Goal: Transaction & Acquisition: Obtain resource

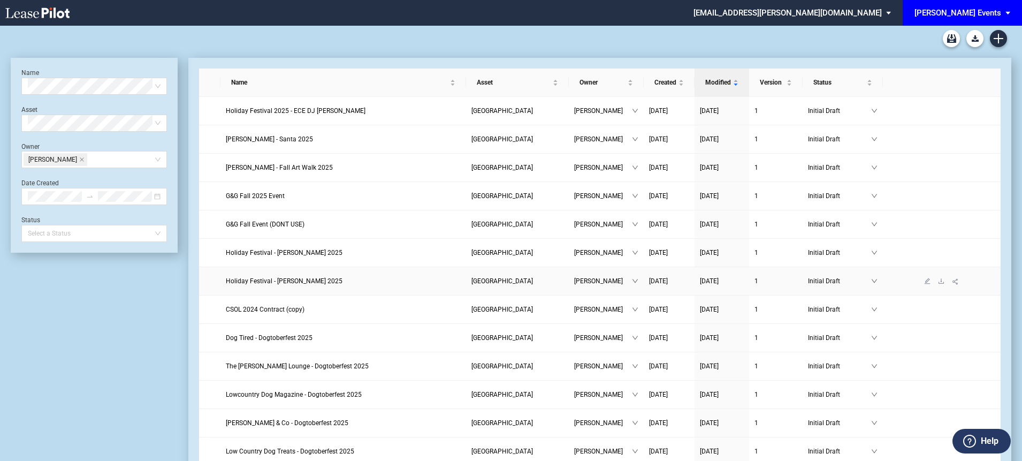
click at [322, 279] on span "Holiday Festival - [PERSON_NAME] 2025" at bounding box center [284, 280] width 117 height 7
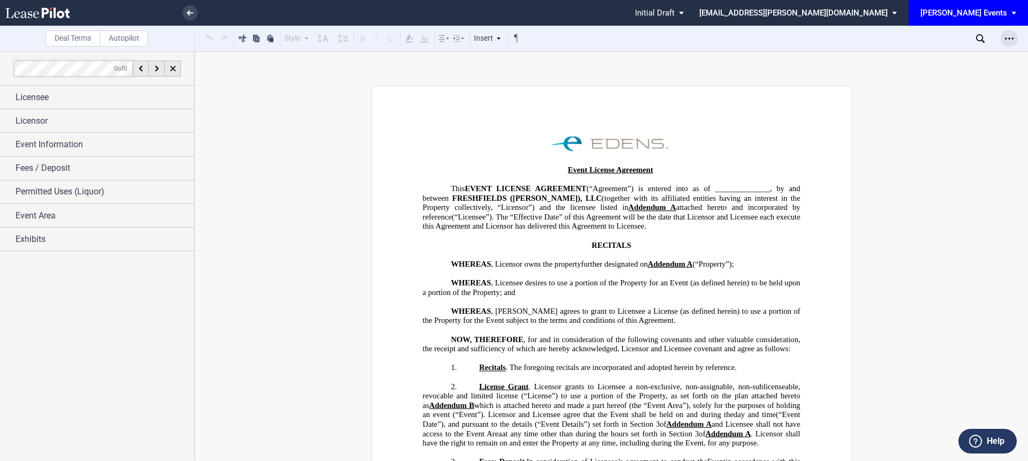
click at [1010, 38] on icon "Open Lease options menu" at bounding box center [1009, 38] width 9 height 9
click at [915, 59] on div "Download" at bounding box center [947, 57] width 131 height 9
click at [191, 13] on use at bounding box center [190, 12] width 6 height 5
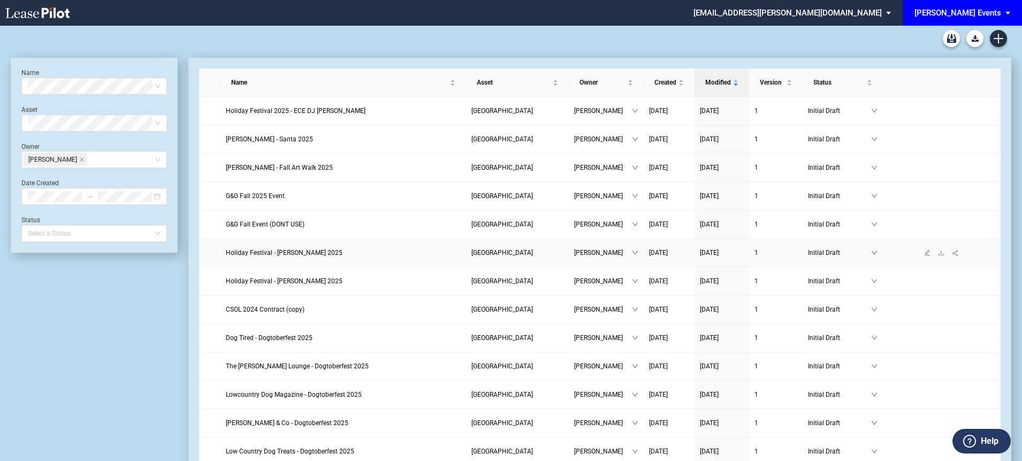
click at [298, 251] on span "Holiday Festival - Dave Landeo 2025" at bounding box center [284, 252] width 117 height 7
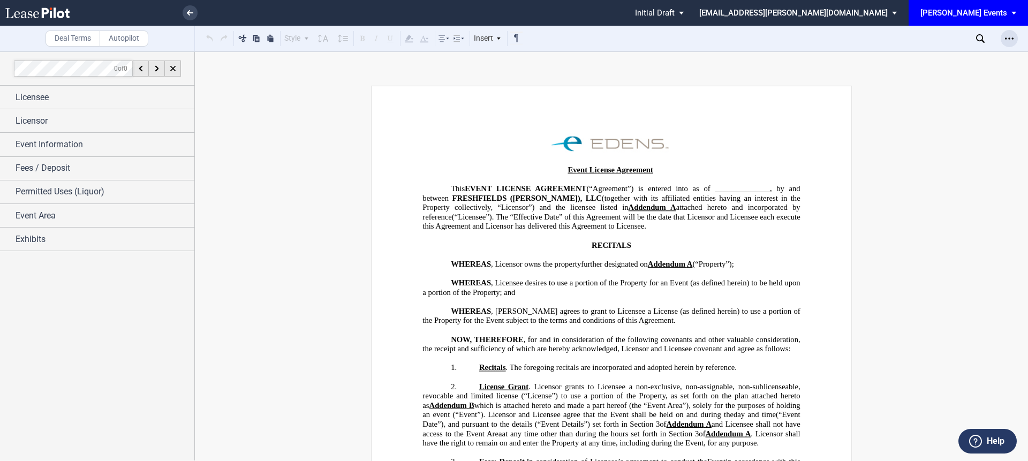
click at [1012, 42] on icon "Open Lease options menu" at bounding box center [1009, 38] width 9 height 9
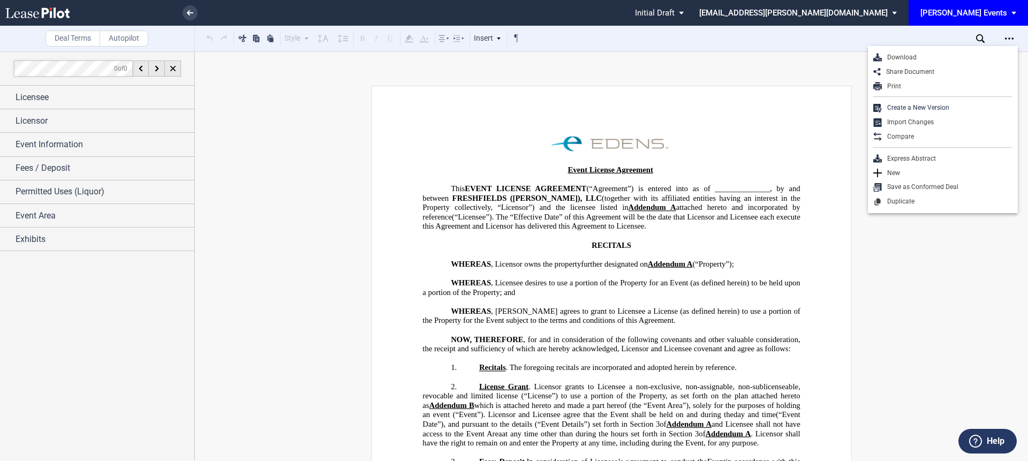
click at [970, 58] on div "Download" at bounding box center [947, 57] width 131 height 9
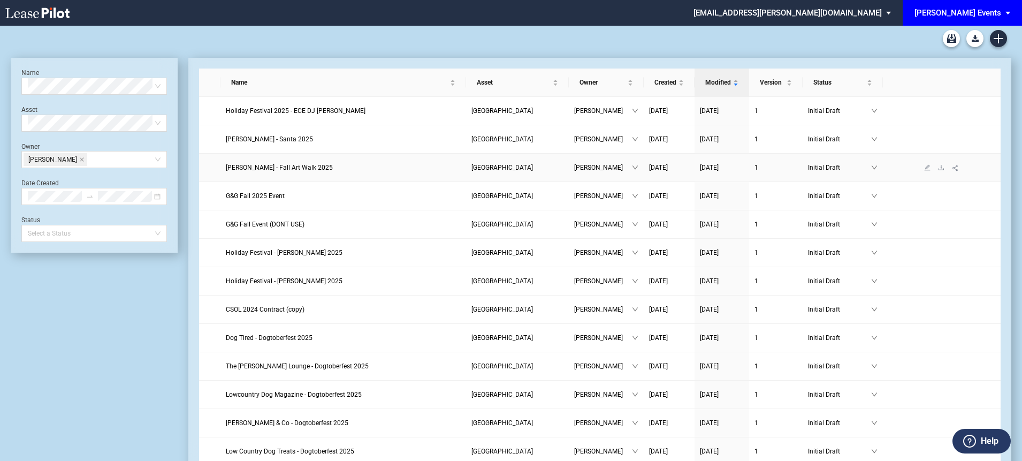
click at [300, 170] on span "Bob Williams - Fall Art Walk 2025" at bounding box center [279, 167] width 107 height 7
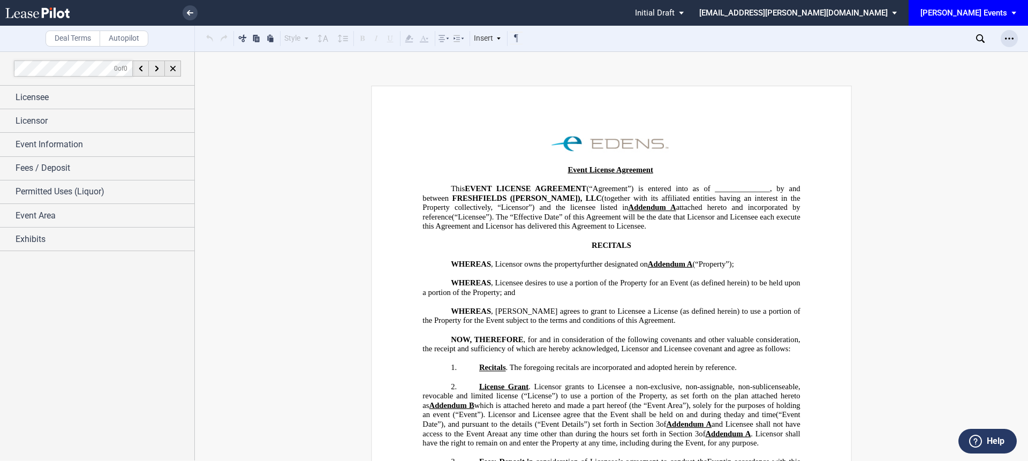
click at [1005, 36] on icon "Open Lease options menu" at bounding box center [1009, 38] width 9 height 9
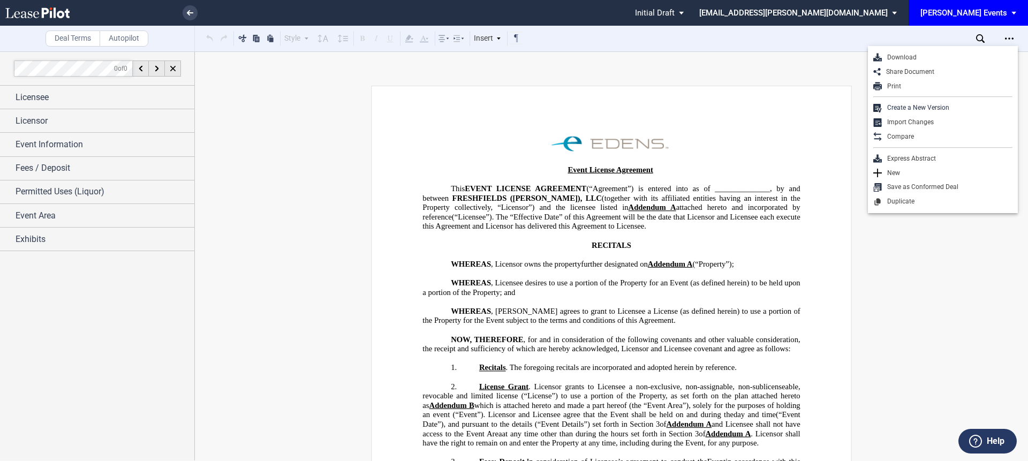
drag, startPoint x: 937, startPoint y: 54, endPoint x: 624, endPoint y: 119, distance: 320.0
click at [936, 54] on div "Download" at bounding box center [947, 57] width 131 height 9
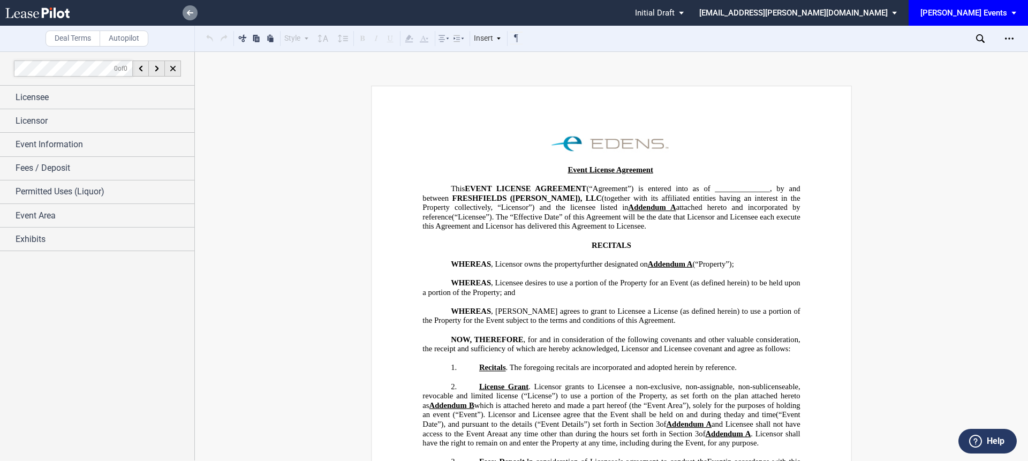
click at [191, 16] on link at bounding box center [190, 12] width 15 height 15
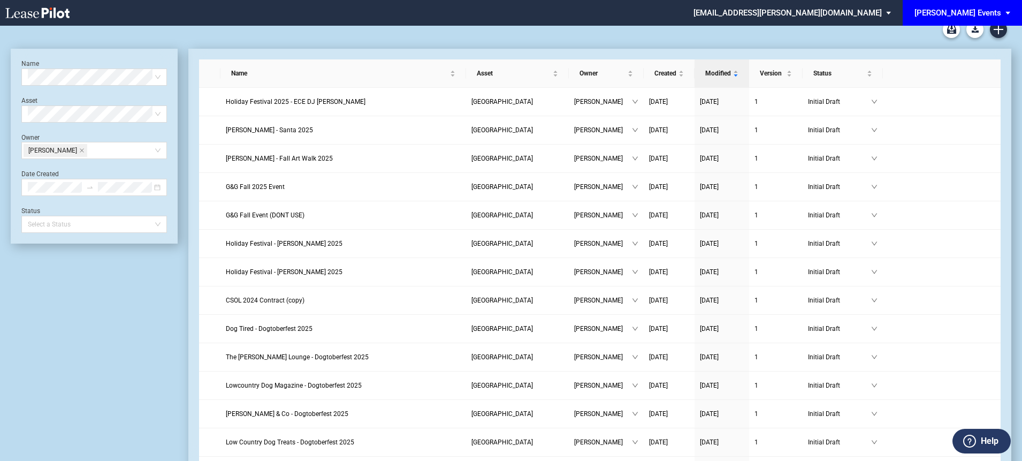
scroll to position [10, 0]
